Goal: Information Seeking & Learning: Check status

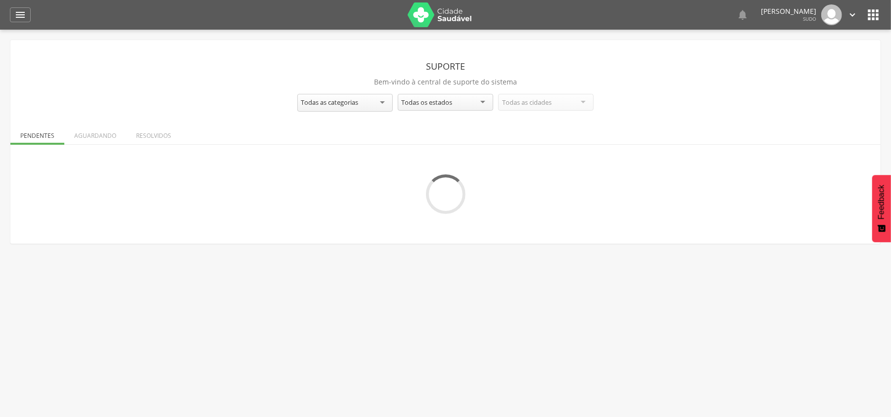
click at [427, 16] on img at bounding box center [440, 14] width 64 height 25
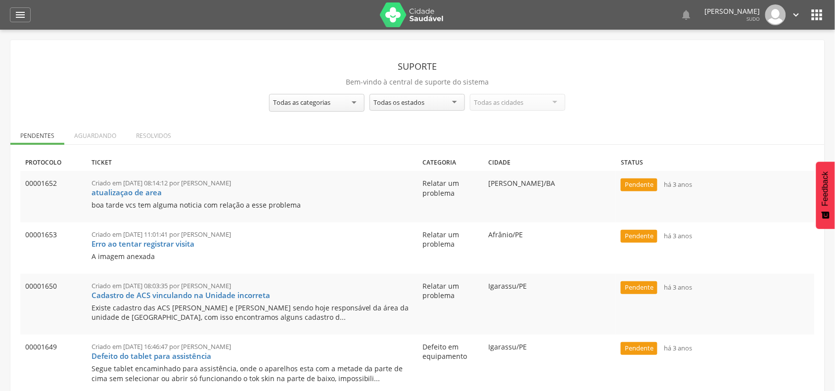
click at [793, 12] on icon "" at bounding box center [796, 14] width 11 height 11
click at [743, 56] on link "Sair" at bounding box center [762, 57] width 78 height 12
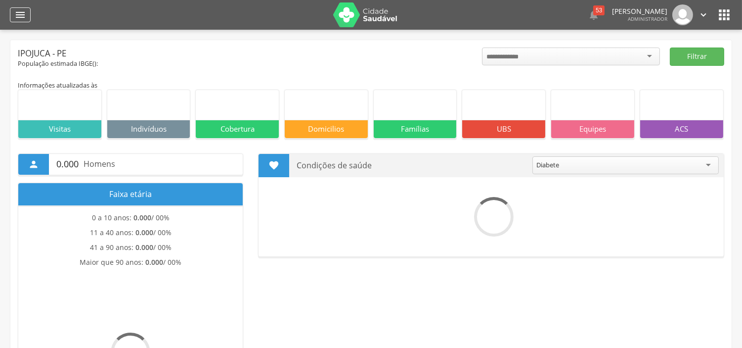
click at [22, 18] on icon "" at bounding box center [20, 15] width 12 height 12
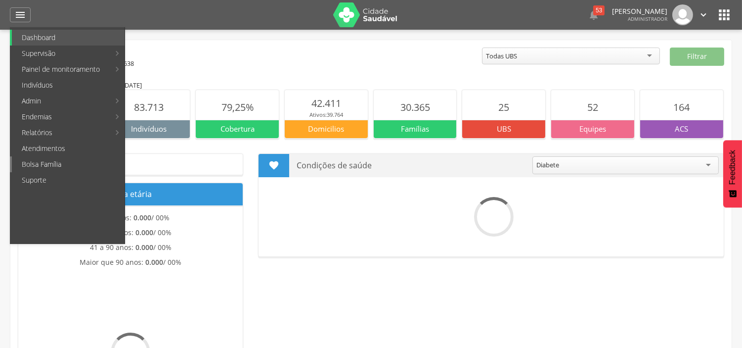
click at [51, 159] on link "Bolsa Família" at bounding box center [68, 164] width 113 height 16
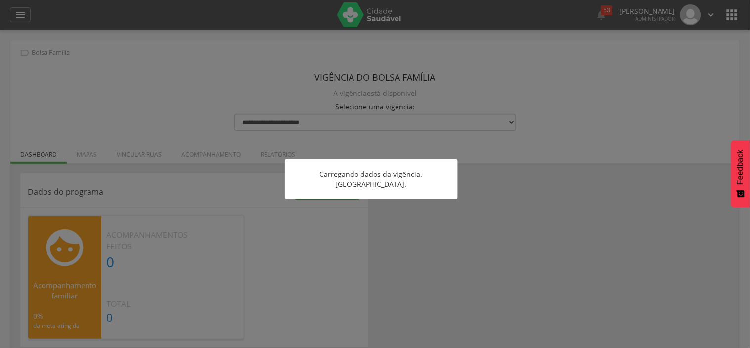
click at [111, 62] on div at bounding box center [375, 174] width 750 height 348
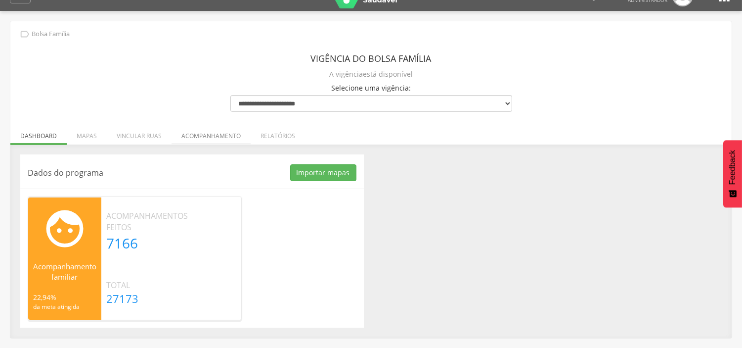
scroll to position [30, 0]
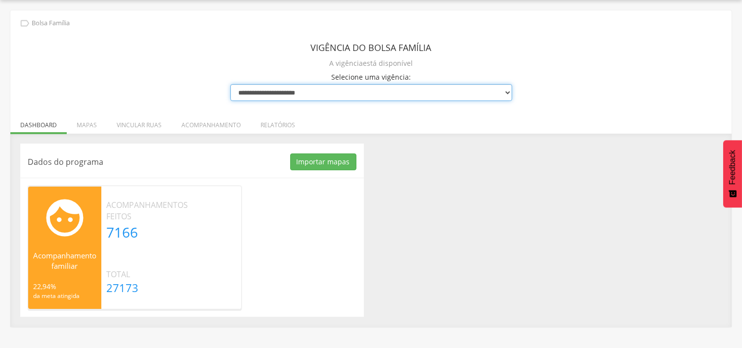
click at [282, 92] on select "**********" at bounding box center [372, 92] width 282 height 17
click at [231, 84] on select "**********" at bounding box center [372, 92] width 282 height 17
click at [267, 95] on select "**********" at bounding box center [372, 92] width 282 height 17
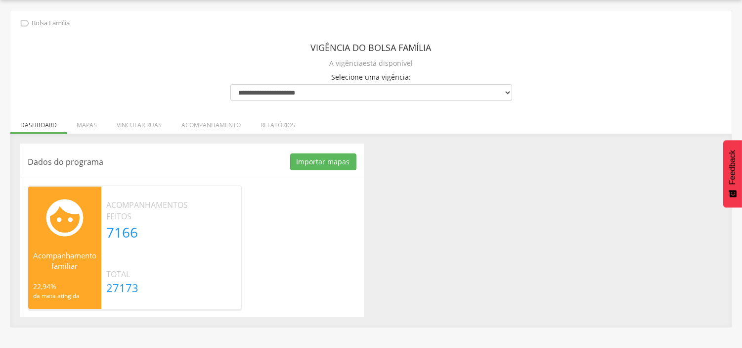
click at [285, 51] on header "Vigência do Bolsa Família" at bounding box center [372, 48] width 282 height 18
drag, startPoint x: 106, startPoint y: 231, endPoint x: 140, endPoint y: 235, distance: 34.4
click at [140, 235] on div "Acompanhamentos feitos 7166" at bounding box center [147, 220] width 92 height 43
click at [185, 238] on p "7166" at bounding box center [147, 232] width 82 height 20
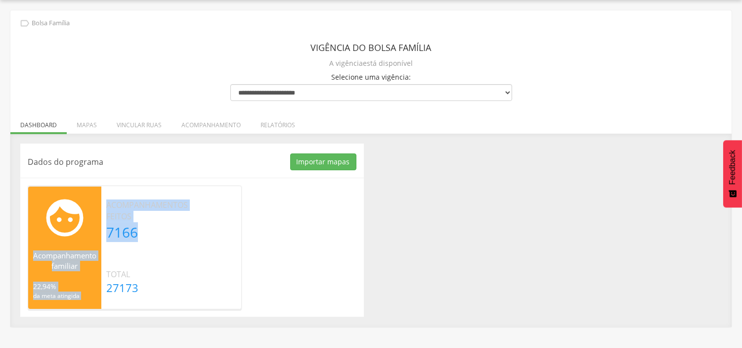
drag, startPoint x: 165, startPoint y: 232, endPoint x: 96, endPoint y: 201, distance: 74.8
click at [96, 201] on section " Acompanhamento familiar 22,94% da meta atingida Acompanhamentos feitos 7166 T…" at bounding box center [135, 247] width 214 height 124
click at [125, 220] on p "Acompanhamentos feitos" at bounding box center [147, 210] width 82 height 23
drag, startPoint x: 142, startPoint y: 232, endPoint x: 105, endPoint y: 206, distance: 44.9
click at [105, 206] on div "Acompanhamentos feitos 7166" at bounding box center [147, 220] width 92 height 43
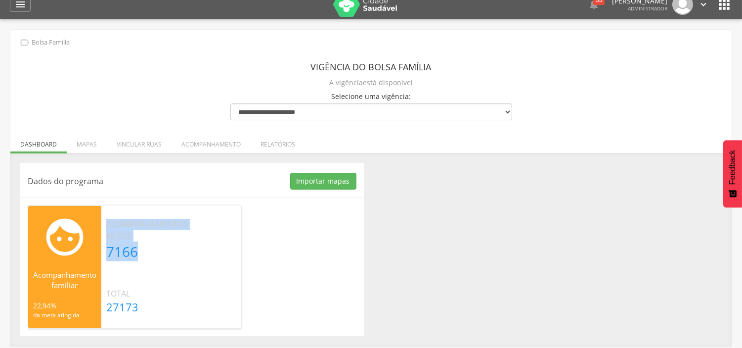
scroll to position [0, 0]
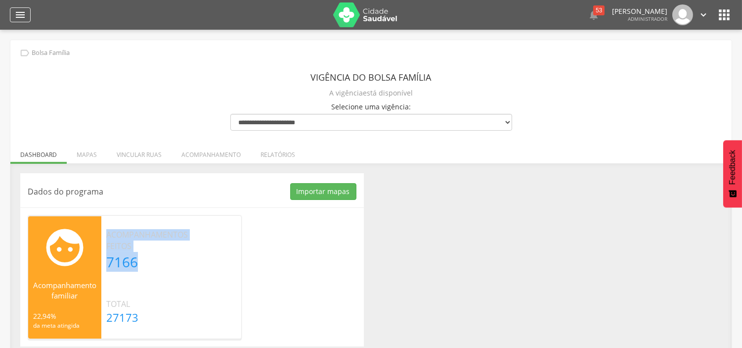
click at [27, 7] on div "" at bounding box center [20, 14] width 21 height 15
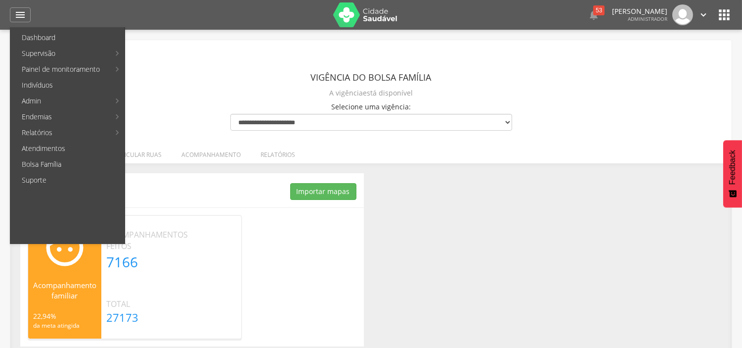
click at [189, 94] on div "**********" at bounding box center [371, 198] width 722 height 316
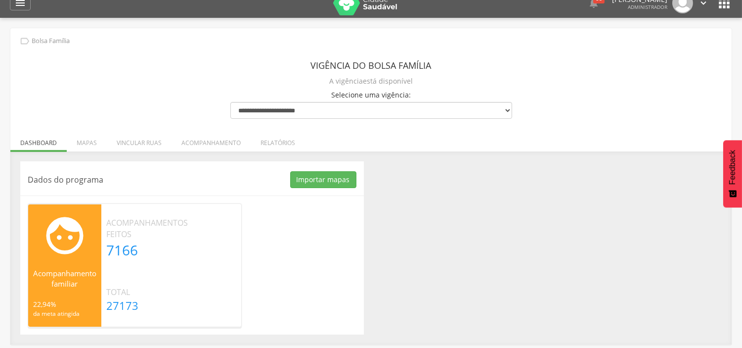
scroll to position [30, 0]
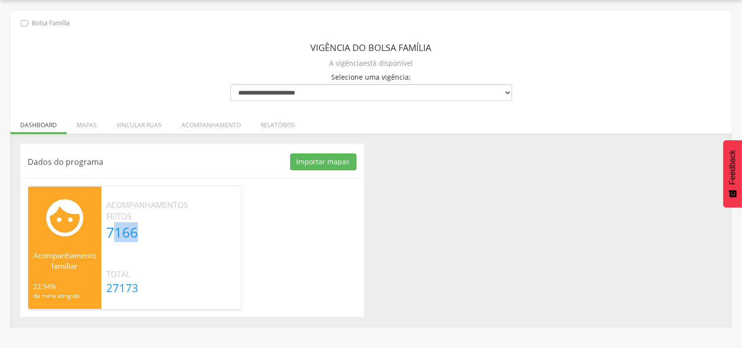
drag, startPoint x: 142, startPoint y: 233, endPoint x: 119, endPoint y: 228, distance: 24.5
click at [119, 228] on p "7166" at bounding box center [147, 232] width 82 height 20
click at [122, 219] on p "Acompanhamentos feitos" at bounding box center [147, 210] width 82 height 23
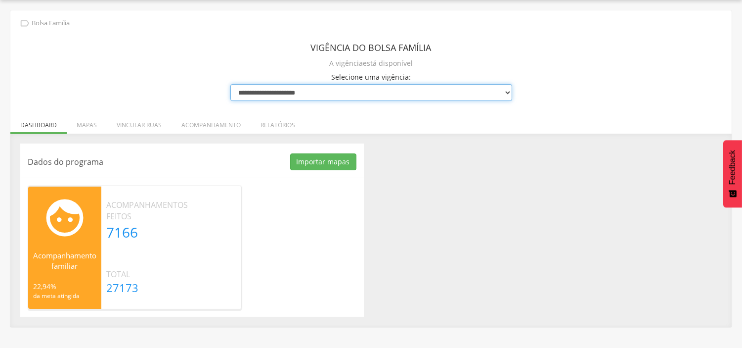
click at [304, 95] on select "**********" at bounding box center [372, 92] width 282 height 17
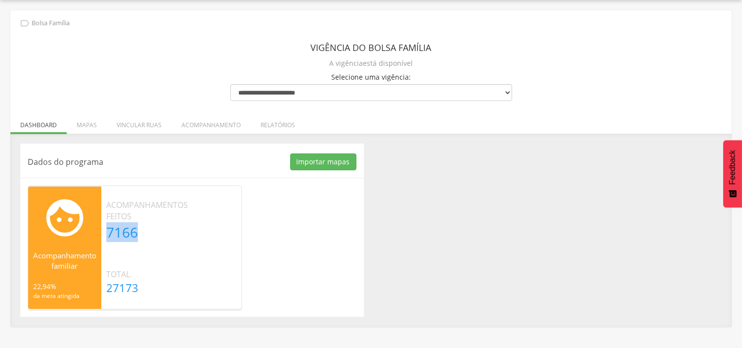
drag, startPoint x: 110, startPoint y: 231, endPoint x: 137, endPoint y: 231, distance: 26.2
click at [137, 231] on p "7166" at bounding box center [147, 232] width 82 height 20
click at [285, 120] on li "Relatórios" at bounding box center [278, 122] width 54 height 23
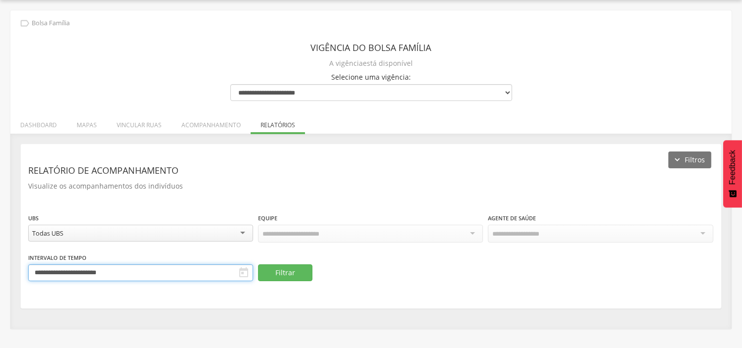
click at [156, 264] on input "**********" at bounding box center [140, 272] width 225 height 17
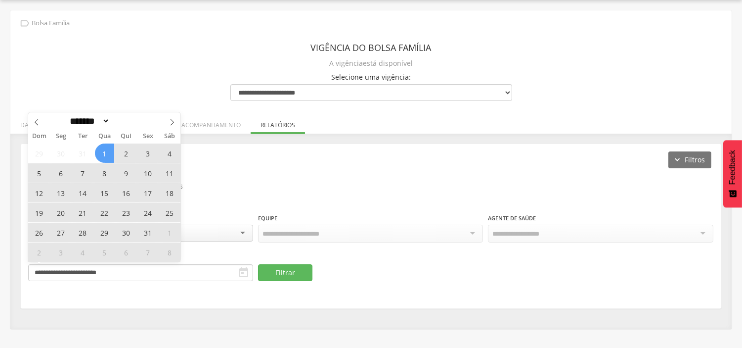
click at [226, 238] on div "Todas UBS" at bounding box center [140, 233] width 225 height 17
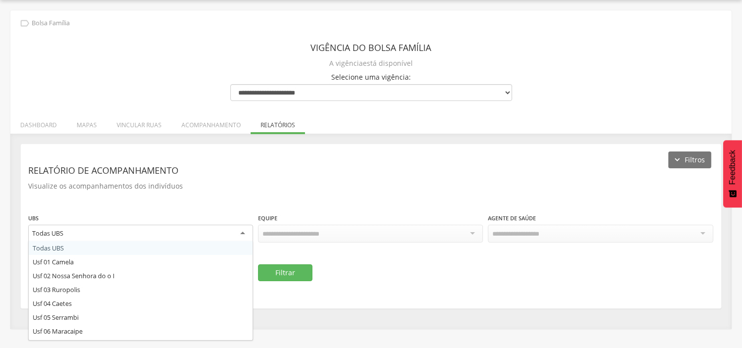
click at [196, 186] on p "Visualize os acompanhamentos dos indivíduos" at bounding box center [371, 186] width 686 height 14
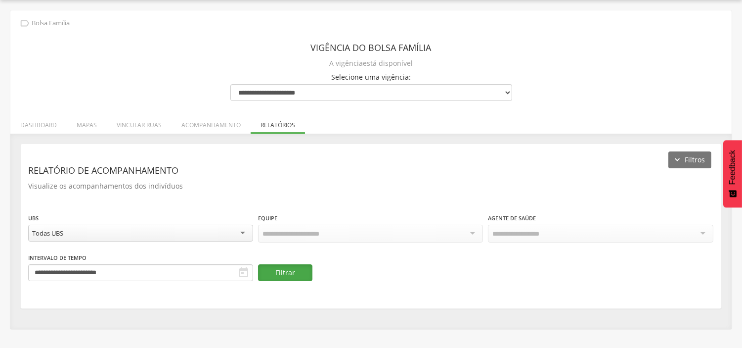
click at [273, 270] on button "Filtrar" at bounding box center [285, 272] width 54 height 17
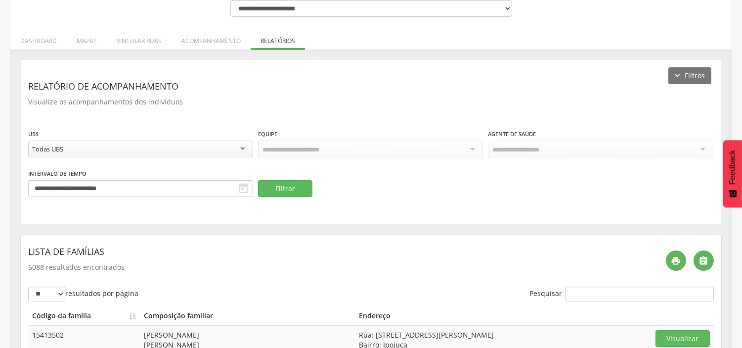
scroll to position [110, 0]
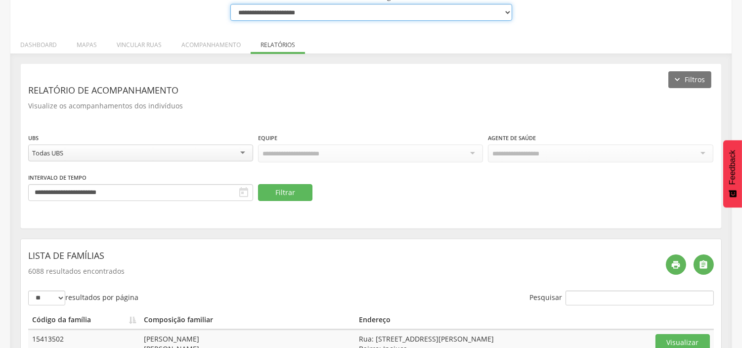
click at [339, 4] on select "**********" at bounding box center [372, 12] width 282 height 17
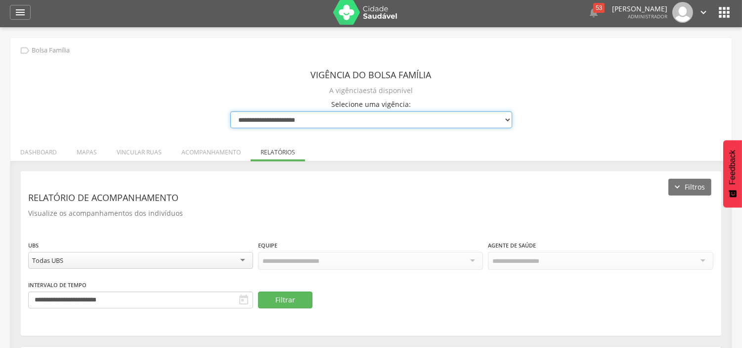
scroll to position [0, 0]
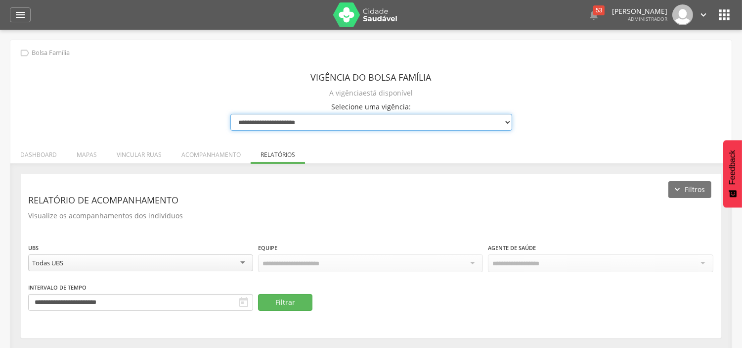
click at [319, 129] on select "**********" at bounding box center [372, 122] width 282 height 17
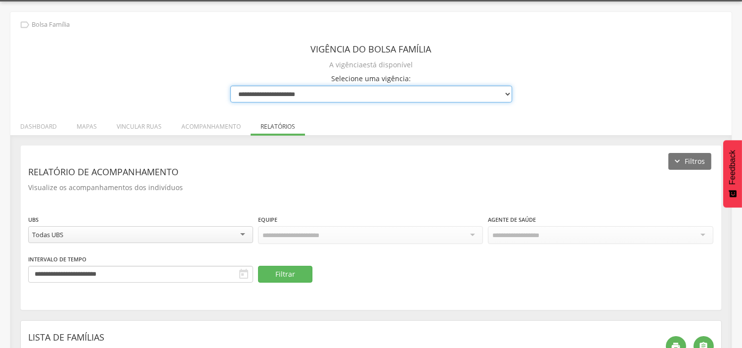
scroll to position [55, 0]
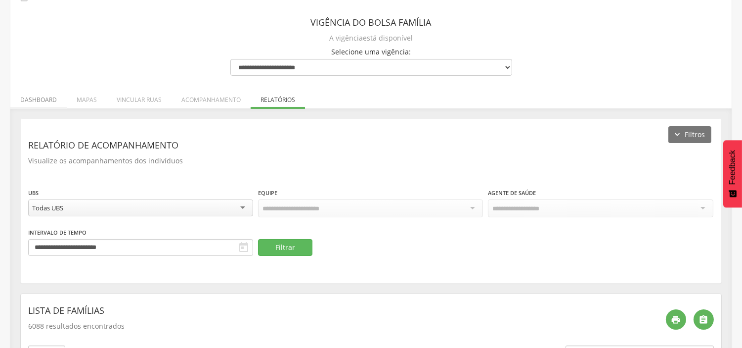
click at [38, 107] on li "Dashboard" at bounding box center [38, 97] width 56 height 23
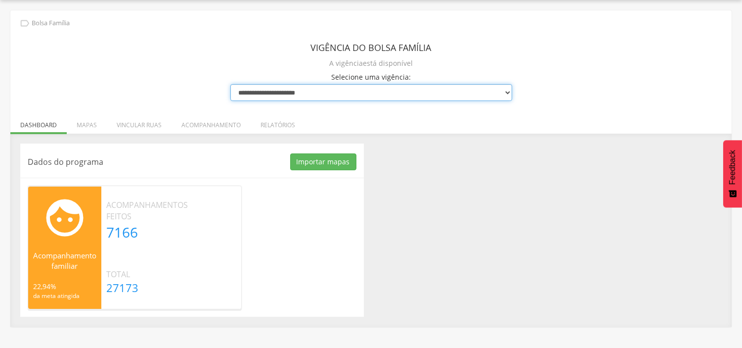
click at [348, 89] on select "**********" at bounding box center [372, 92] width 282 height 17
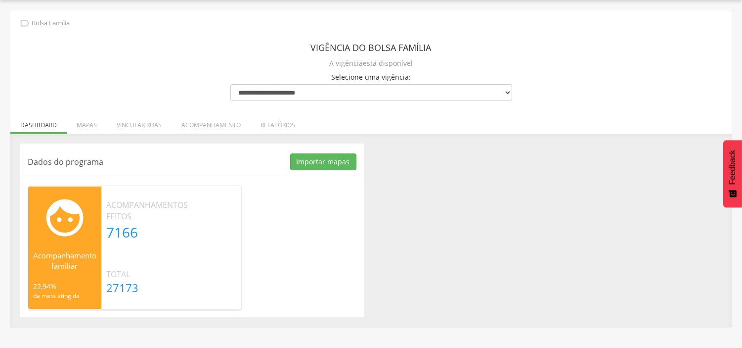
click at [250, 60] on div "A vigência está disponível" at bounding box center [372, 63] width 282 height 14
click at [274, 121] on li "Relatórios" at bounding box center [278, 122] width 54 height 23
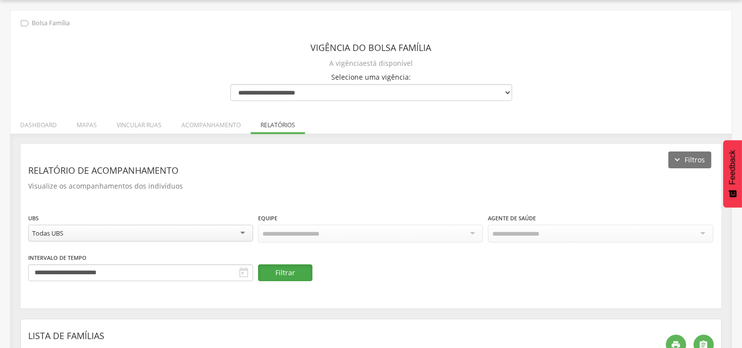
click at [282, 274] on button "Filtrar" at bounding box center [285, 272] width 54 height 17
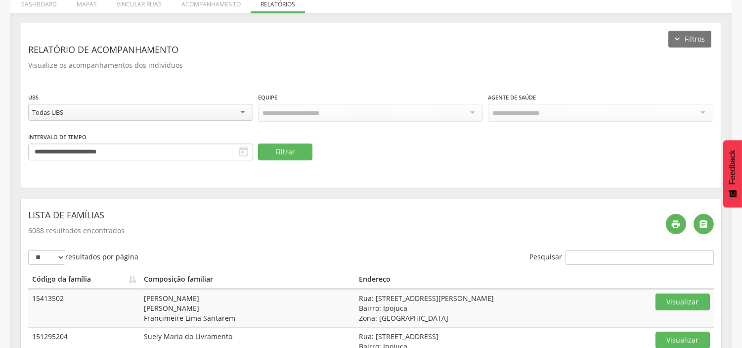
scroll to position [279, 0]
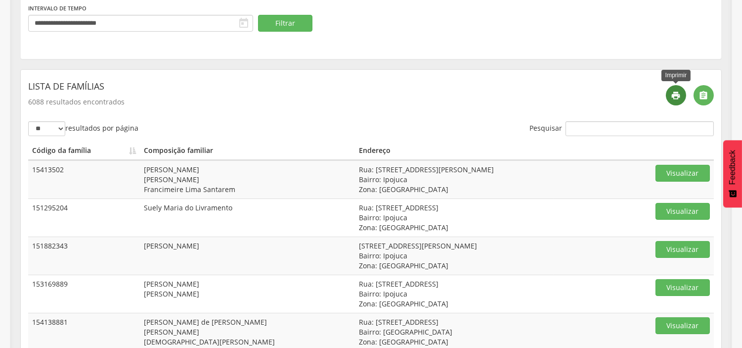
click at [675, 93] on icon "" at bounding box center [677, 96] width 10 height 10
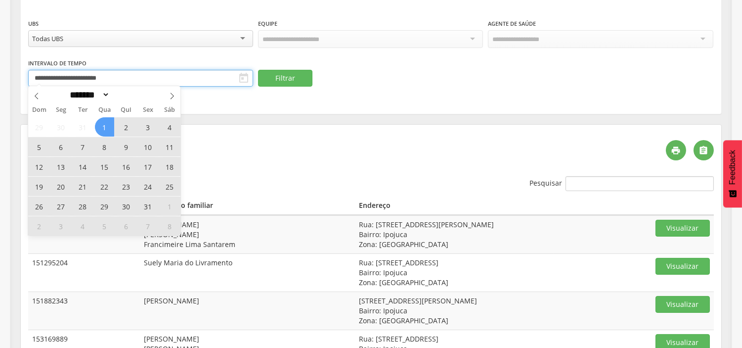
click at [89, 78] on input "**********" at bounding box center [140, 78] width 225 height 17
click at [171, 95] on icon at bounding box center [172, 96] width 7 height 7
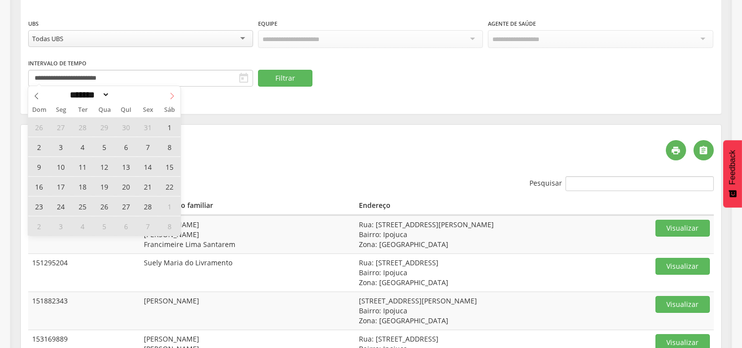
click at [172, 95] on icon at bounding box center [172, 96] width 7 height 7
select select "*"
click at [85, 130] on span "1" at bounding box center [82, 126] width 19 height 19
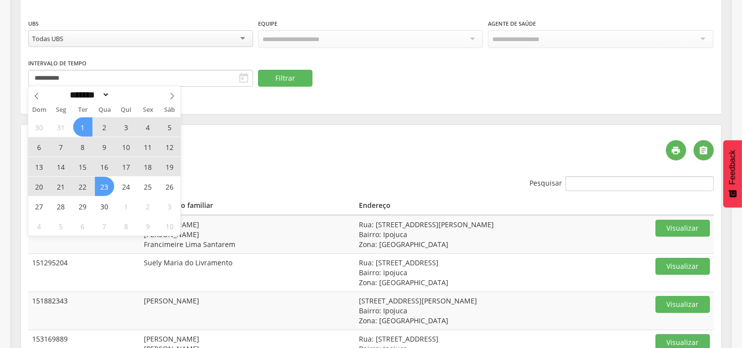
click at [101, 186] on span "23" at bounding box center [104, 186] width 19 height 19
type input "**********"
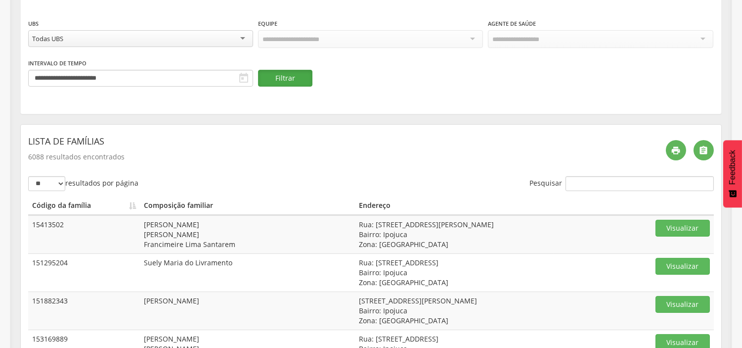
click at [283, 76] on button "Filtrar" at bounding box center [285, 78] width 54 height 17
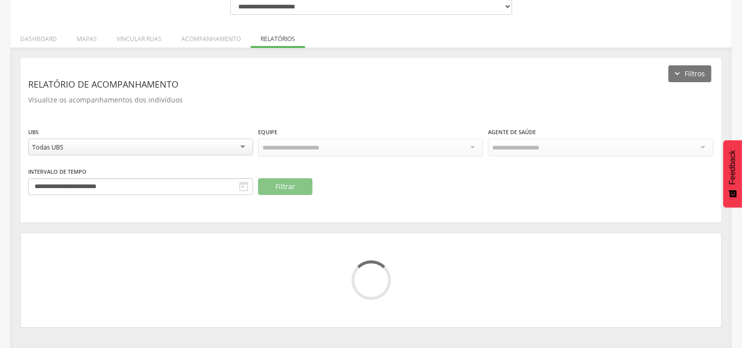
scroll to position [114, 0]
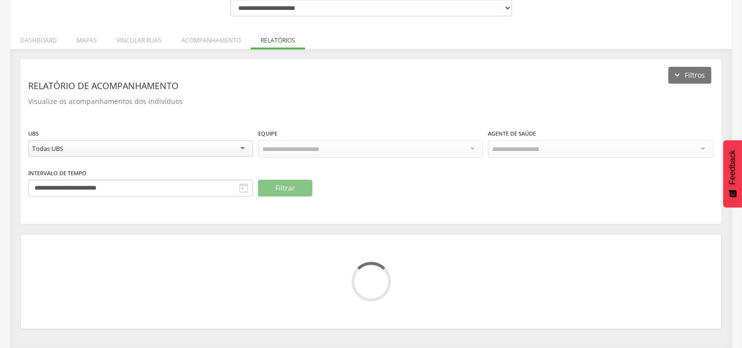
click at [135, 140] on div "Todas UBS" at bounding box center [140, 148] width 225 height 17
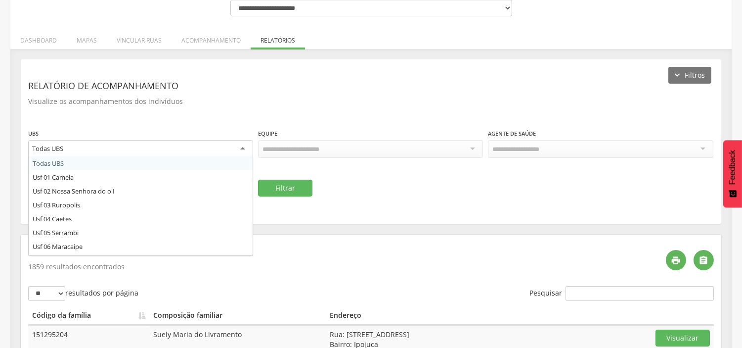
scroll to position [224, 0]
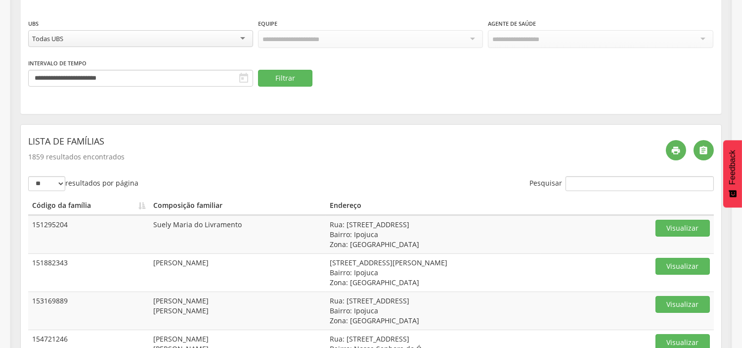
click at [196, 2] on div "**********" at bounding box center [371, 32] width 701 height 164
click at [679, 152] on icon "" at bounding box center [677, 150] width 10 height 10
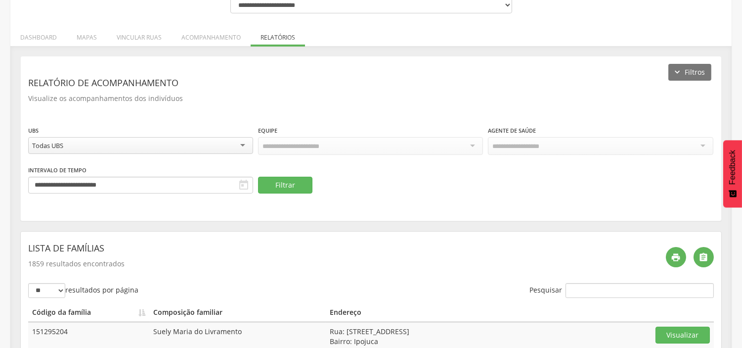
scroll to position [114, 0]
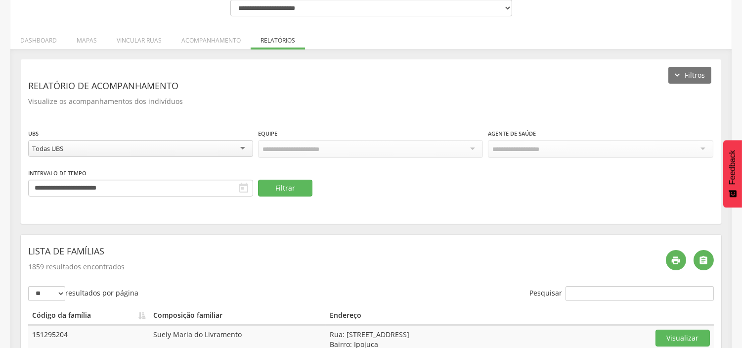
drag, startPoint x: 147, startPoint y: 42, endPoint x: 173, endPoint y: 67, distance: 36.7
click at [147, 41] on li "Vincular ruas" at bounding box center [139, 37] width 65 height 23
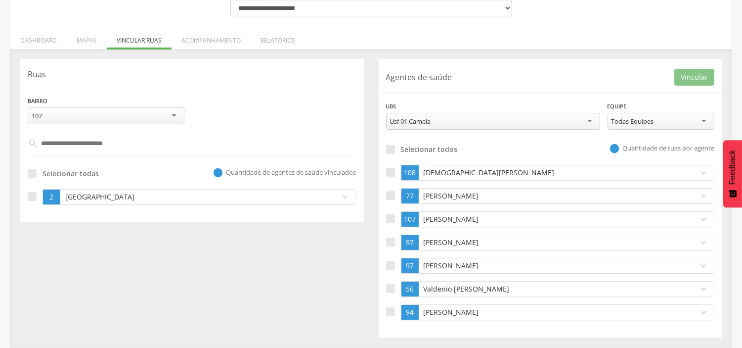
click at [85, 200] on p "[GEOGRAPHIC_DATA]" at bounding box center [198, 197] width 270 height 10
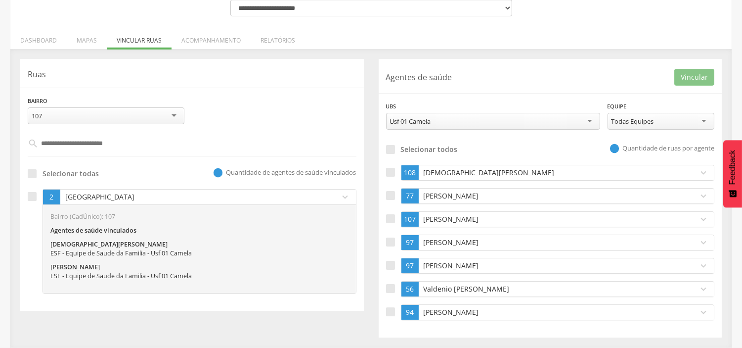
click at [468, 174] on p "[DEMOGRAPHIC_DATA][PERSON_NAME]" at bounding box center [556, 173] width 270 height 10
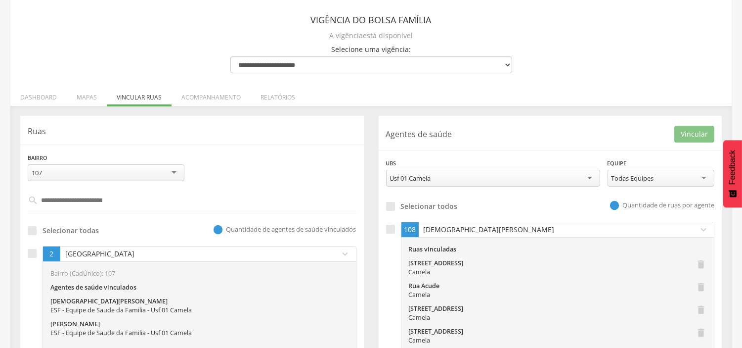
scroll to position [110, 0]
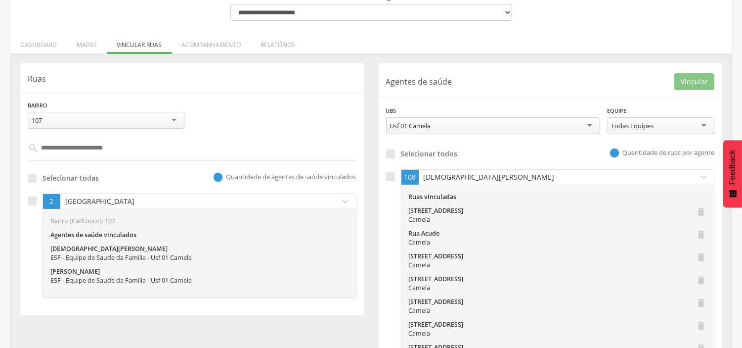
click at [142, 124] on div "107" at bounding box center [106, 120] width 157 height 17
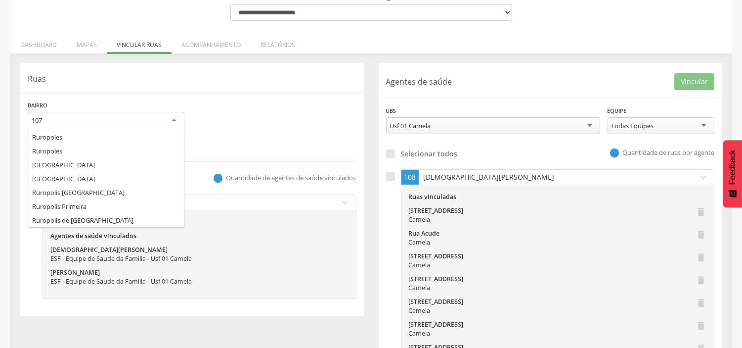
scroll to position [538, 0]
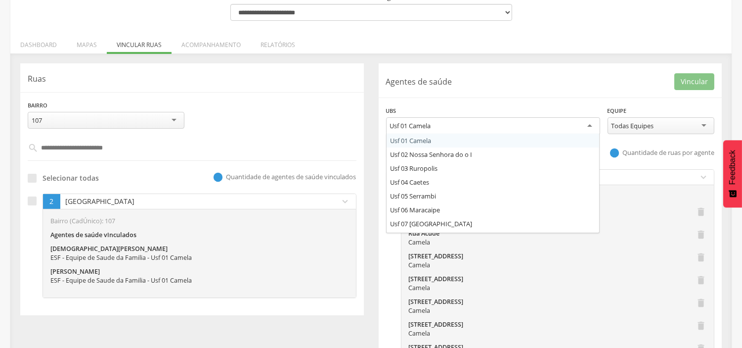
click at [418, 119] on div "Usf 01 Camela" at bounding box center [493, 126] width 214 height 18
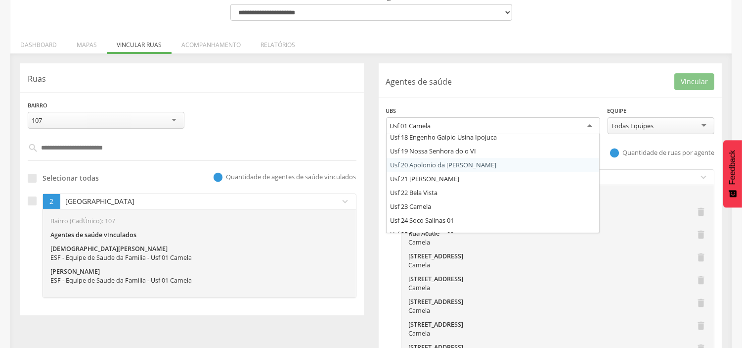
scroll to position [247, 0]
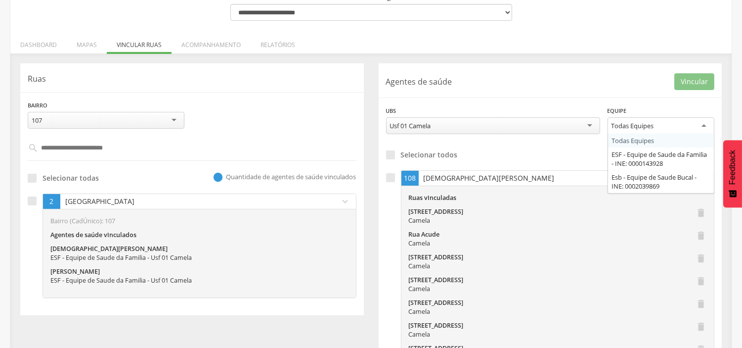
click at [636, 121] on div "Todas Equipes" at bounding box center [633, 125] width 43 height 9
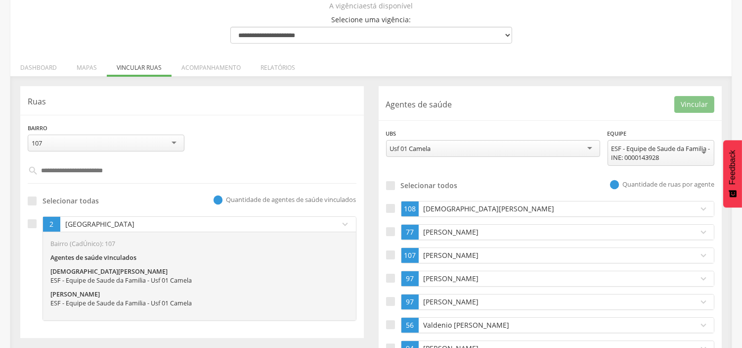
scroll to position [110, 0]
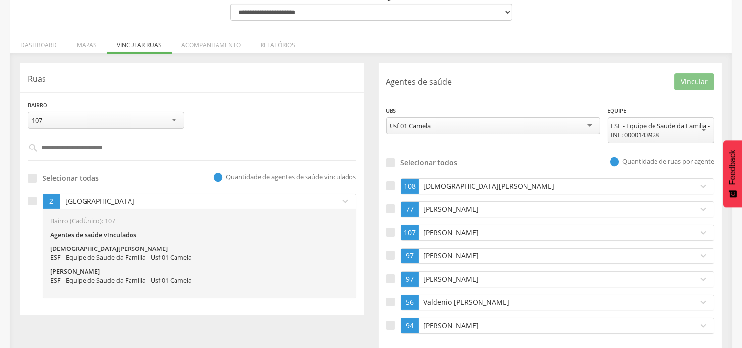
drag, startPoint x: 278, startPoint y: 42, endPoint x: 285, endPoint y: 53, distance: 13.3
click at [279, 42] on li "Relatórios" at bounding box center [278, 42] width 54 height 23
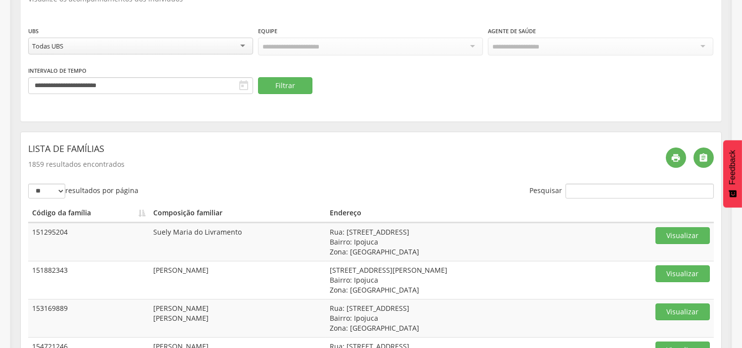
scroll to position [220, 0]
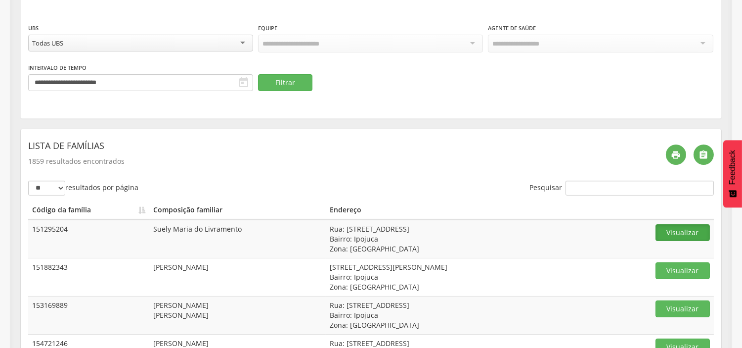
click at [682, 233] on button "Visualizar" at bounding box center [683, 232] width 54 height 17
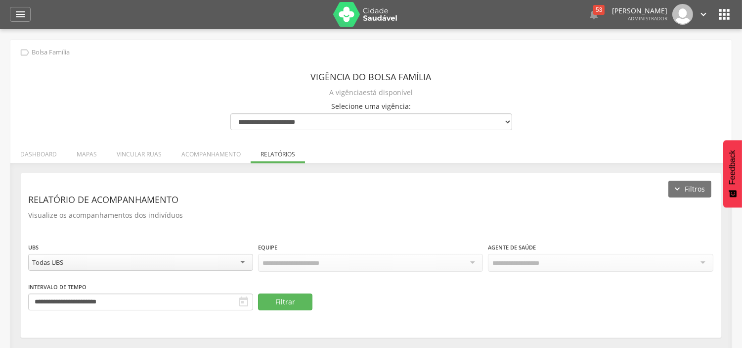
scroll to position [0, 0]
click at [22, 14] on icon "" at bounding box center [20, 15] width 12 height 12
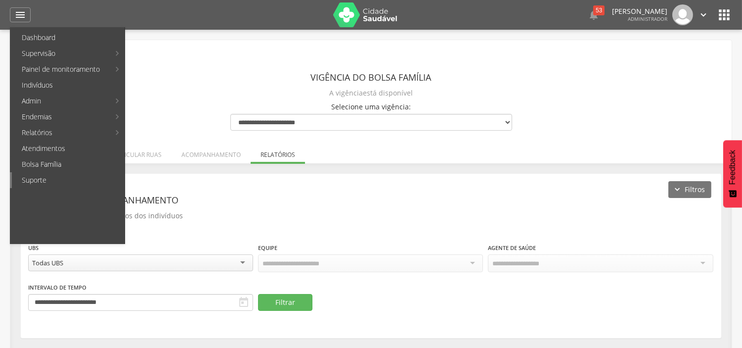
click at [40, 180] on link "Suporte" at bounding box center [68, 180] width 113 height 16
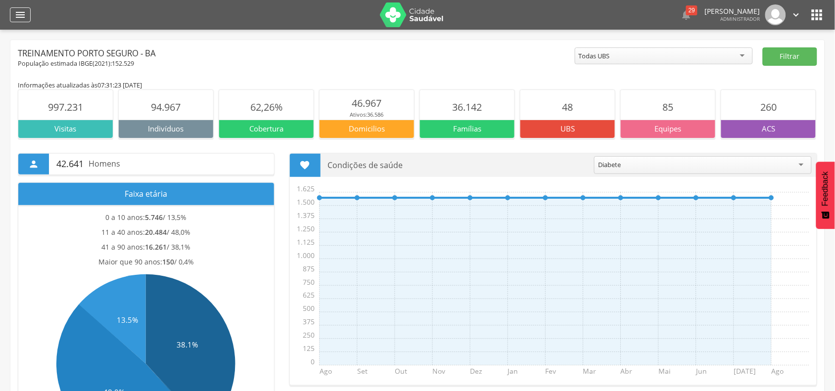
click at [15, 11] on icon "" at bounding box center [20, 15] width 12 height 12
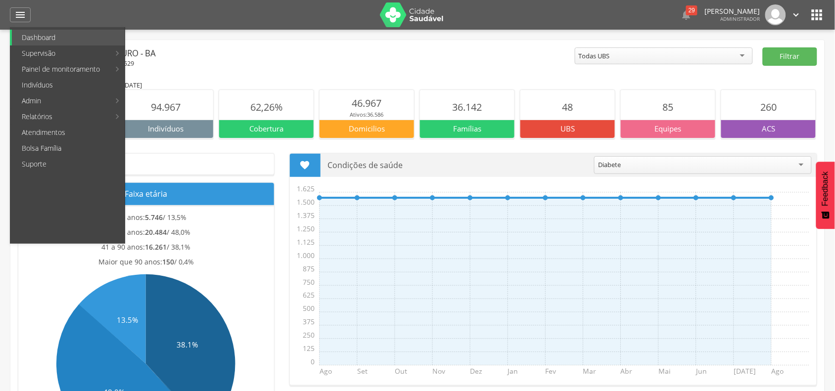
drag, startPoint x: 48, startPoint y: 147, endPoint x: 237, endPoint y: 3, distance: 237.9
click at [47, 147] on link "Bolsa Família" at bounding box center [68, 148] width 113 height 16
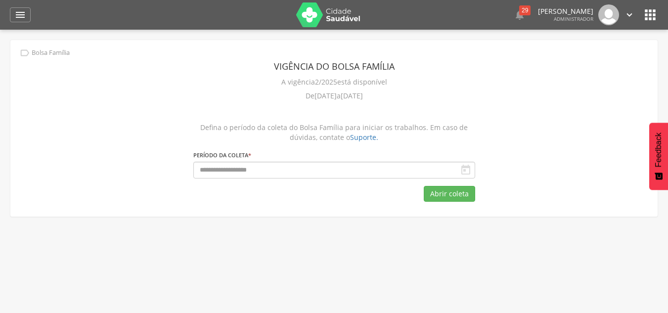
drag, startPoint x: 270, startPoint y: 78, endPoint x: 378, endPoint y: 81, distance: 108.4
click at [393, 80] on div "A vigência 2/2025 está disponível" at bounding box center [334, 82] width 282 height 14
drag, startPoint x: 273, startPoint y: 95, endPoint x: 395, endPoint y: 95, distance: 121.7
click at [395, 95] on div "De 01/07/2025 a 31/12/2025" at bounding box center [334, 96] width 282 height 14
click at [294, 113] on div "Vigência do Bolsa Família A vigência 2/2025 está disponível De 01/07/2025 a 31/…" at bounding box center [334, 128] width 297 height 162
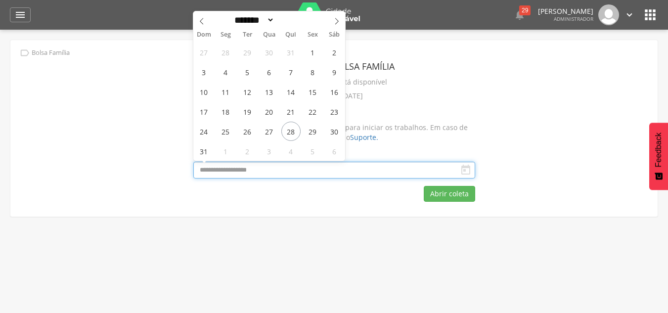
click at [251, 173] on input "text" at bounding box center [334, 170] width 282 height 17
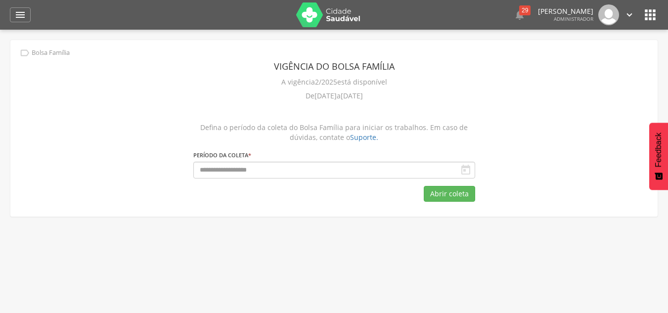
click at [139, 93] on div " Bolsa Família Vigência do Bolsa Família A vigência 2/2025 está disponível De …" at bounding box center [334, 128] width 648 height 177
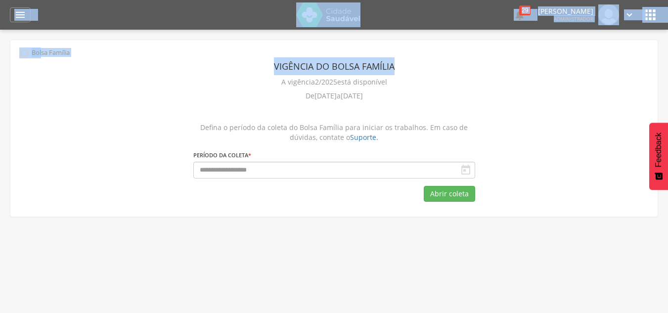
drag, startPoint x: 0, startPoint y: 1, endPoint x: 405, endPoint y: 52, distance: 408.4
click at [401, 51] on div " Dashboard Supervisão Produtividade Mapa da cidade Mapa de cobertura Ranking A…" at bounding box center [334, 156] width 668 height 313
click at [491, 54] on div " Bolsa Família Vigência do Bolsa Família A vigência 2/2025 está disponível De …" at bounding box center [334, 128] width 648 height 177
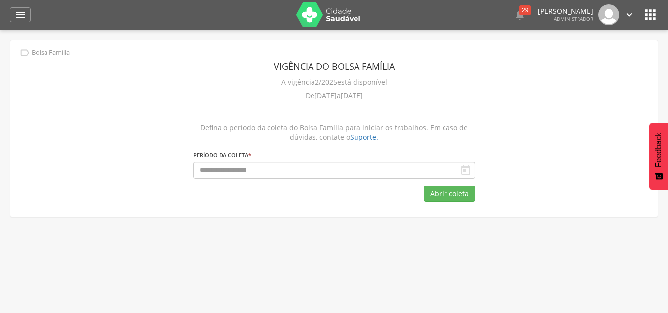
click at [248, 231] on div " Supervisão  Distritos  Ubs adicionar ubs  Coordenador: - Treinamento Porto…" at bounding box center [334, 186] width 668 height 313
